Goal: Information Seeking & Learning: Learn about a topic

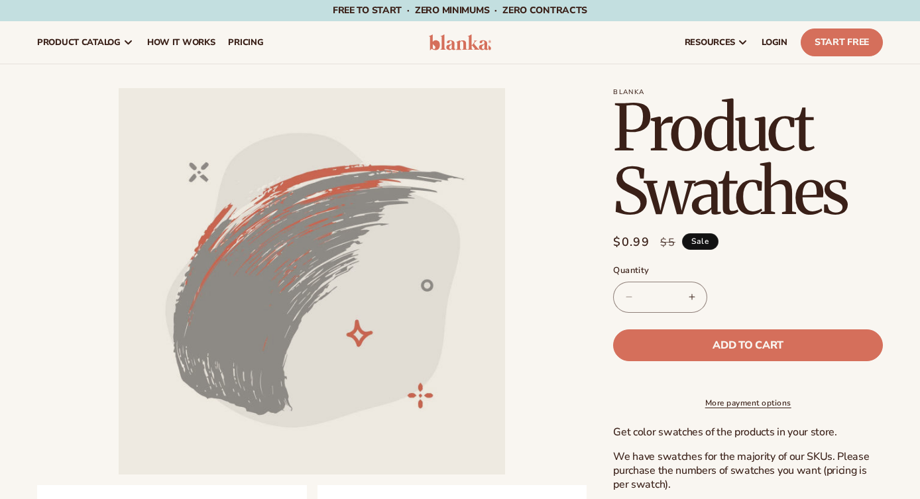
click at [742, 131] on h1 "Product Swatches" at bounding box center [748, 159] width 270 height 127
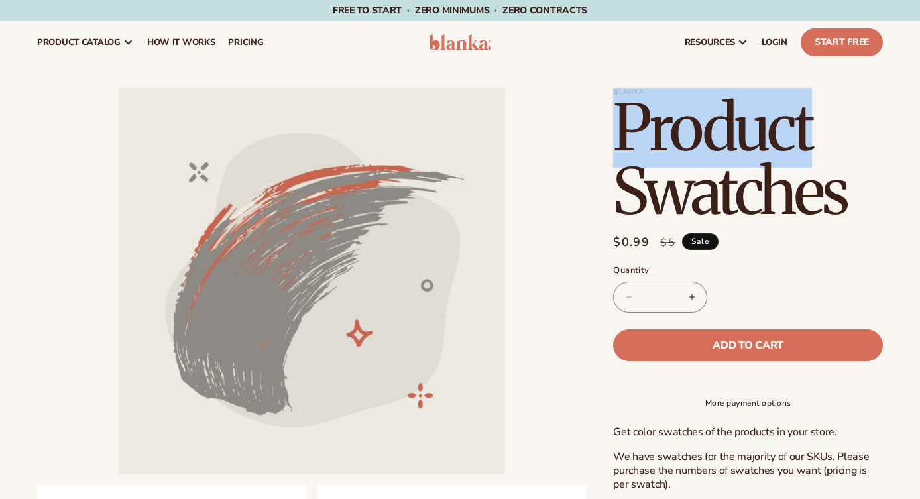
click at [742, 131] on h1 "Product Swatches" at bounding box center [748, 159] width 270 height 127
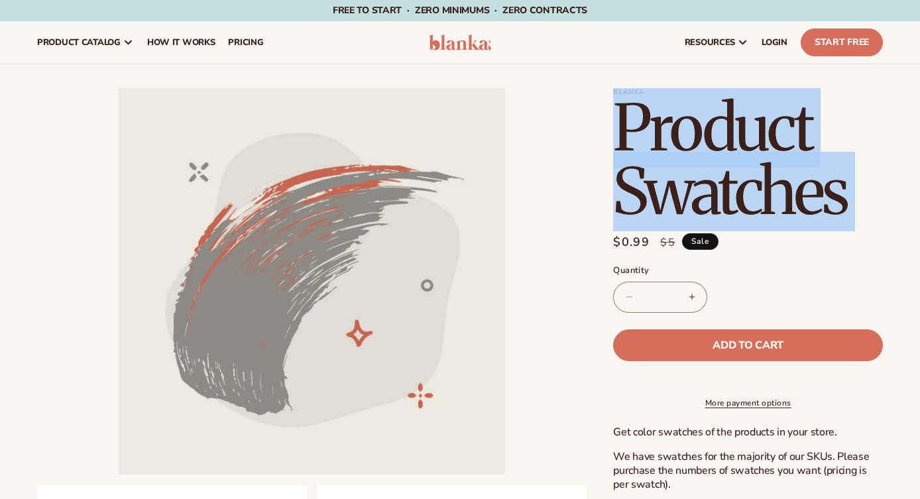
click at [742, 131] on h1 "Product Swatches" at bounding box center [748, 159] width 270 height 127
copy section "Product Swatches Product Swatches Regular price $0.99"
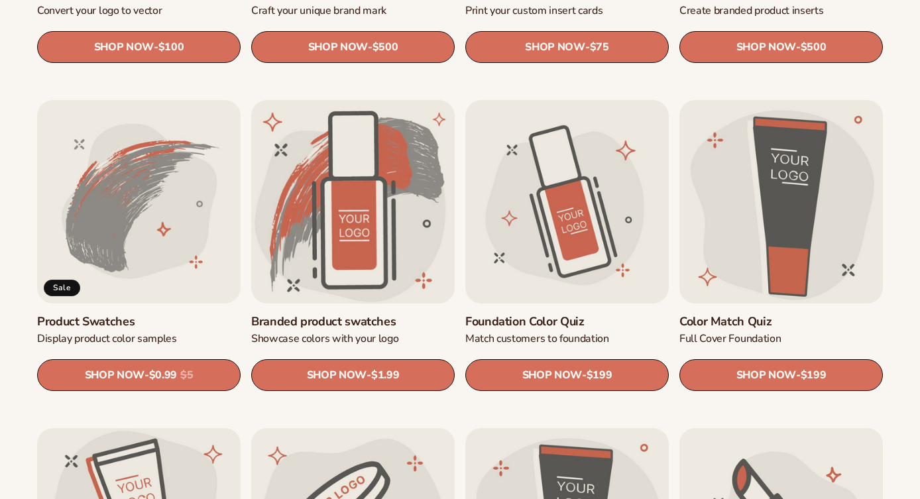
click at [578, 314] on link "Foundation Color Quiz" at bounding box center [566, 321] width 203 height 15
